Goal: Information Seeking & Learning: Learn about a topic

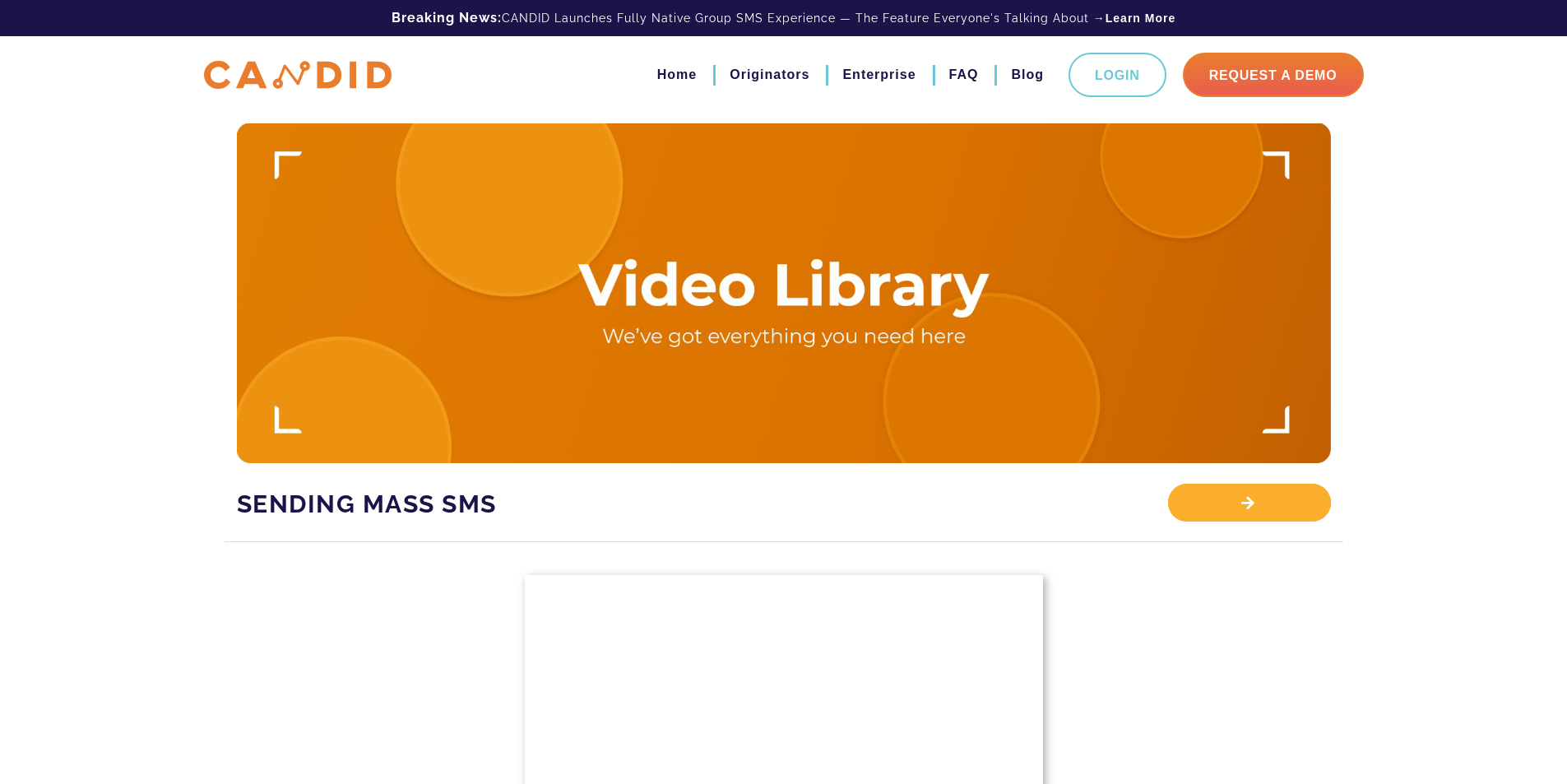
click at [1253, 499] on div "View Library" at bounding box center [1249, 502] width 162 height 38
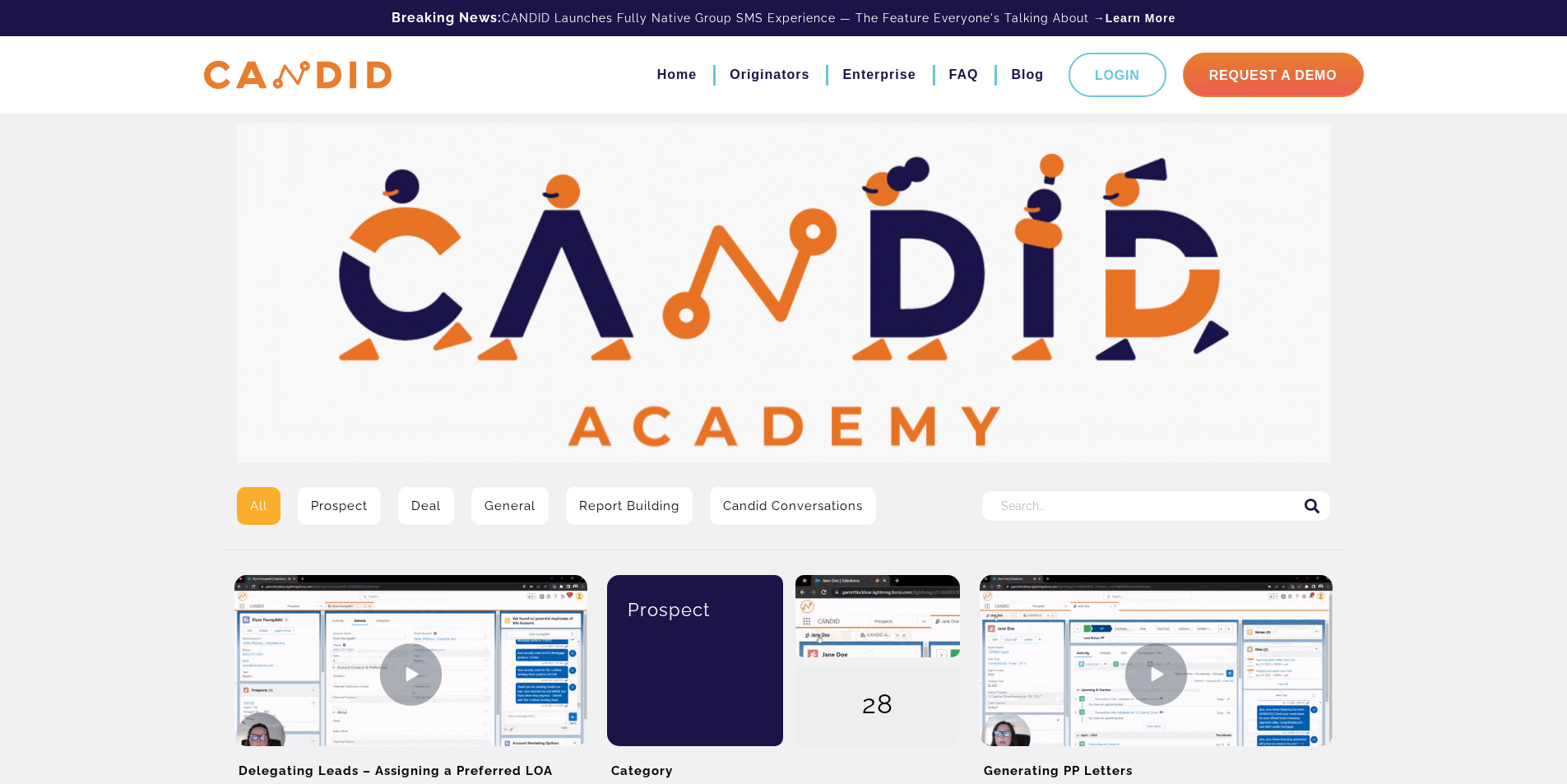
click at [592, 493] on link "Report Building" at bounding box center [629, 506] width 127 height 38
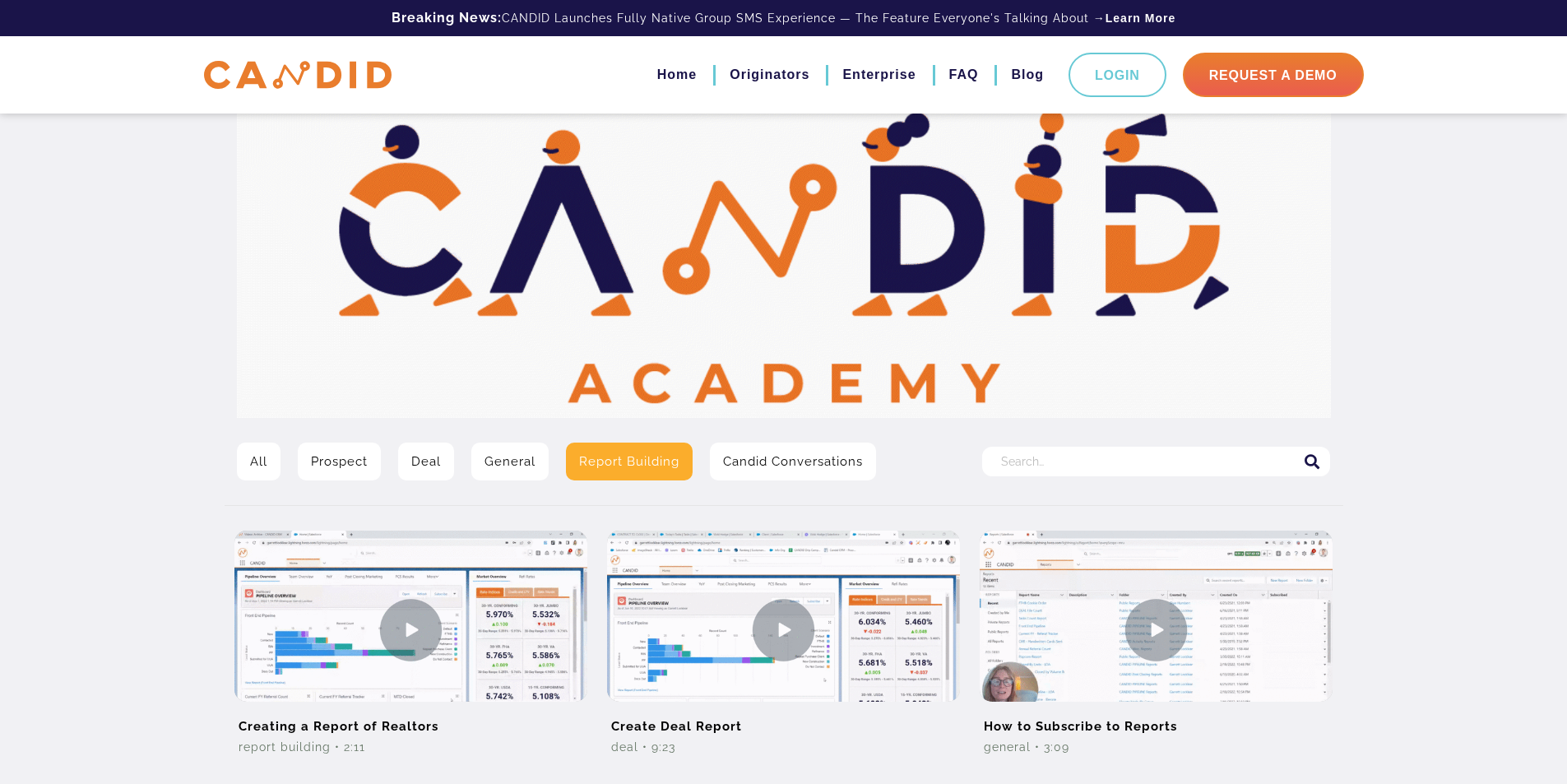
scroll to position [82, 0]
